Goal: Book appointment/travel/reservation

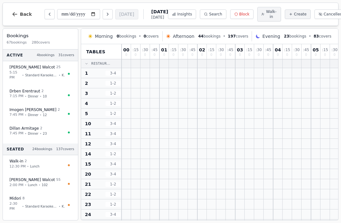
scroll to position [19, 580]
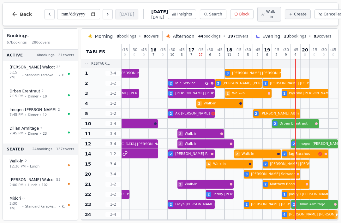
scroll to position [0, 580]
select select "****"
select select "*"
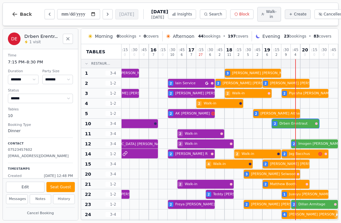
click at [63, 44] on button "Close" at bounding box center [68, 39] width 10 height 10
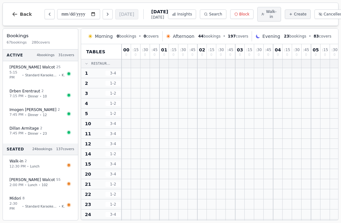
scroll to position [0, 580]
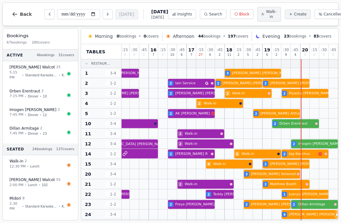
click at [180, 12] on span "Insights" at bounding box center [184, 14] width 15 height 5
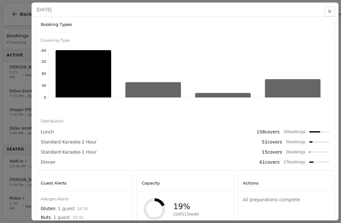
scroll to position [249, 0]
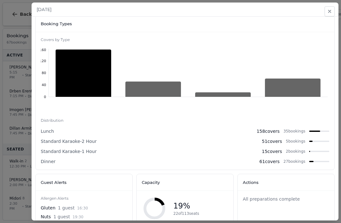
click at [333, 13] on button "Close" at bounding box center [330, 11] width 10 height 10
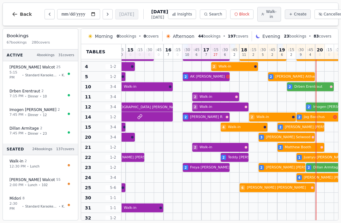
scroll to position [37, 565]
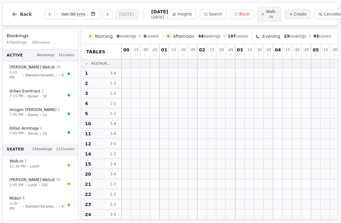
scroll to position [37, 565]
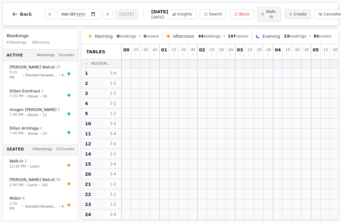
scroll to position [37, 565]
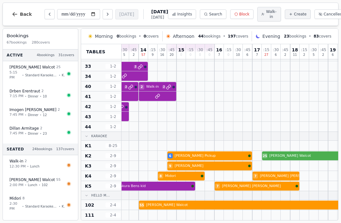
scroll to position [199, 514]
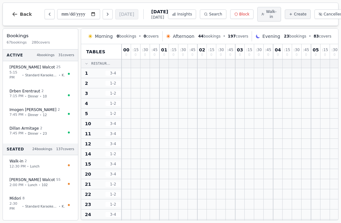
scroll to position [199, 514]
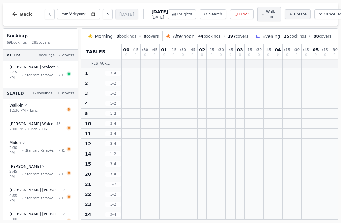
click at [105, 14] on icon "Next day" at bounding box center [107, 14] width 5 height 5
type input "**********"
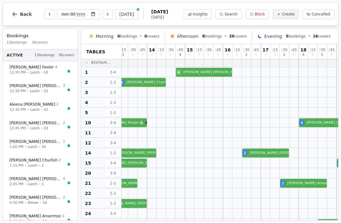
scroll to position [1, 84]
